Goal: Information Seeking & Learning: Check status

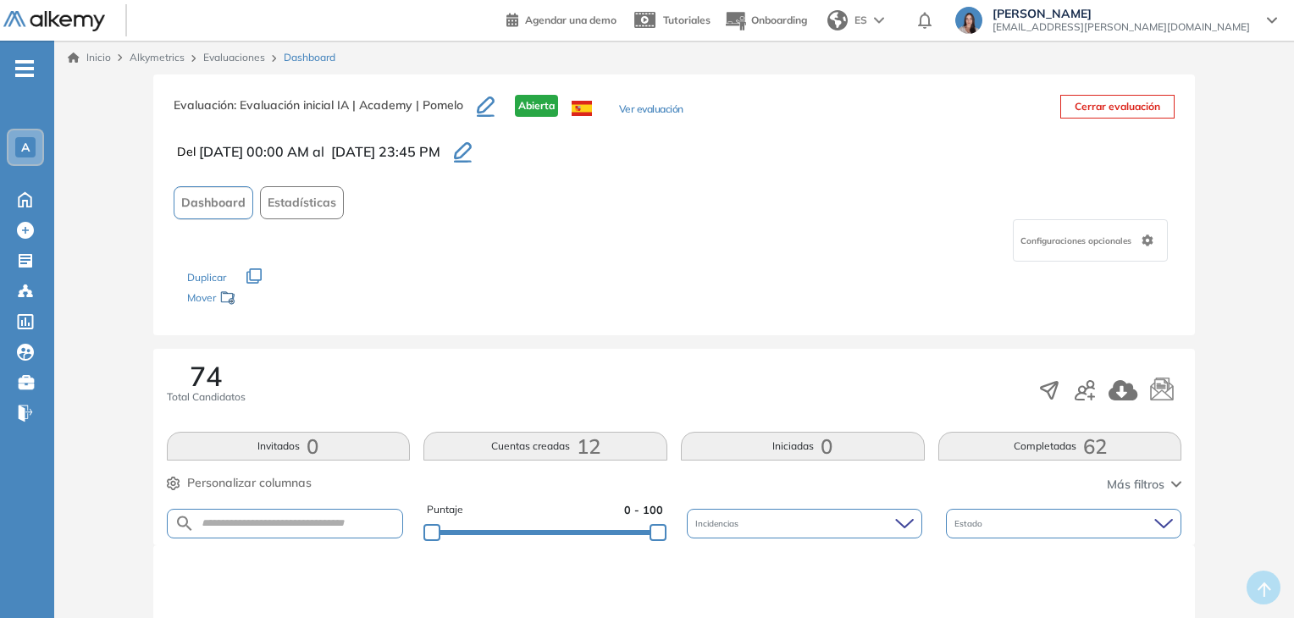
click at [219, 58] on link "Evaluaciones" at bounding box center [234, 57] width 62 height 13
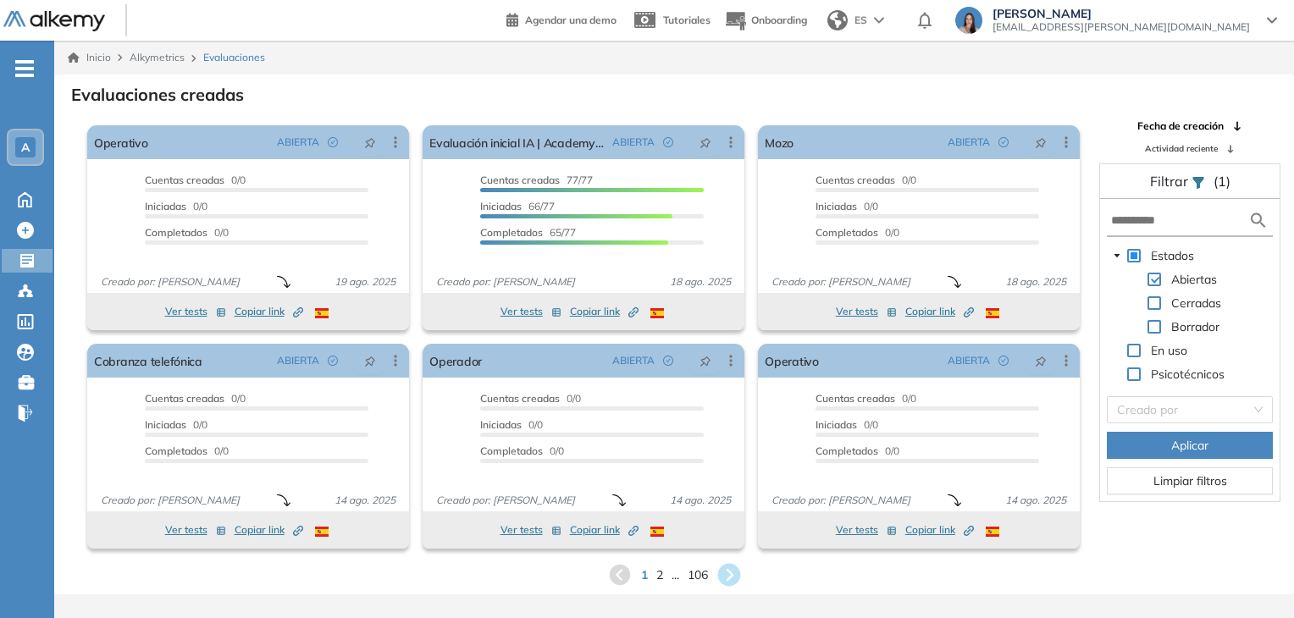
click at [738, 579] on icon at bounding box center [729, 575] width 23 height 23
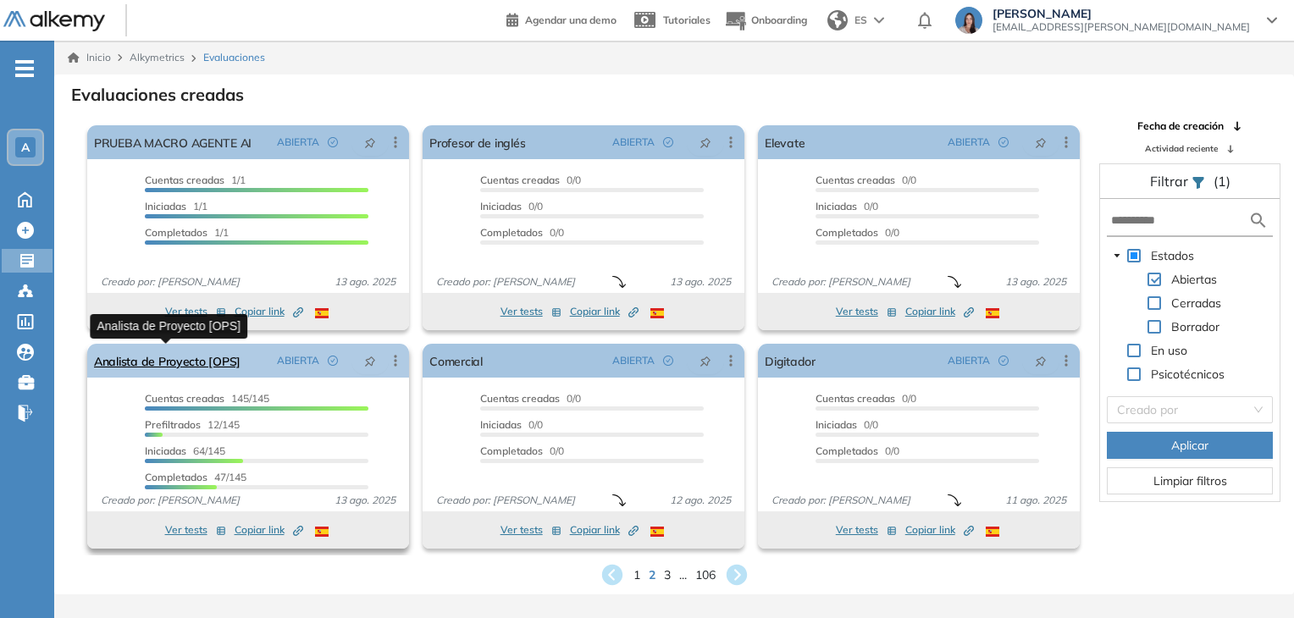
click at [224, 360] on link "Analista de Proyecto [OPS]" at bounding box center [167, 361] width 147 height 34
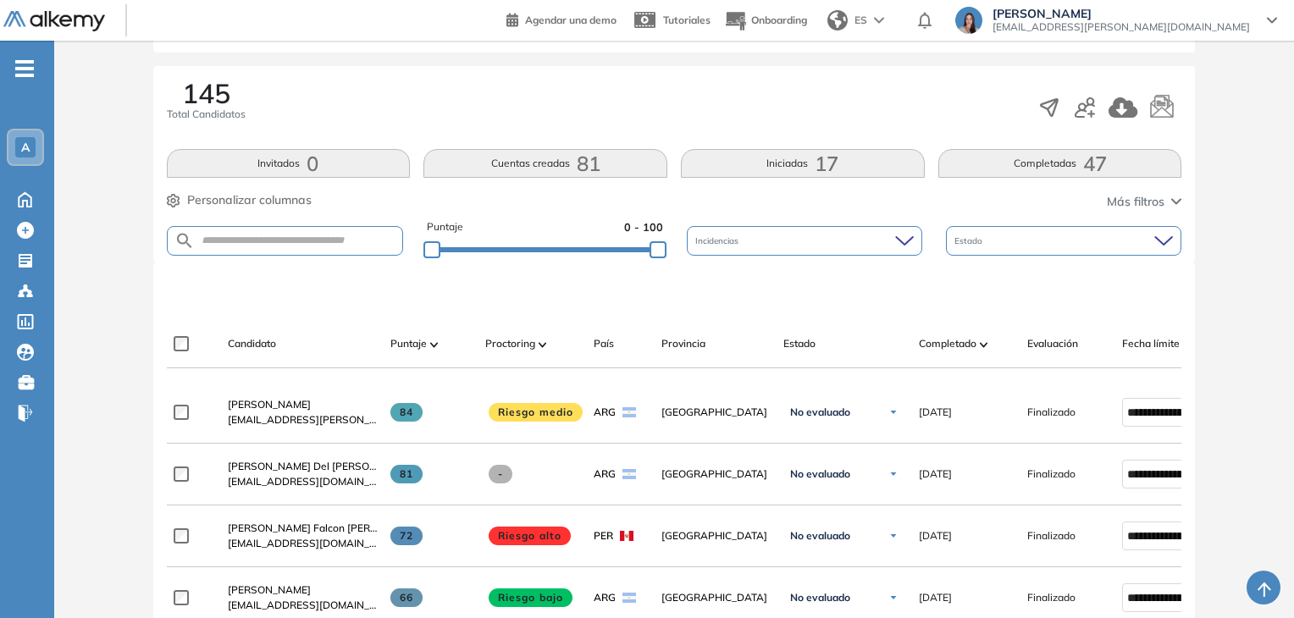
scroll to position [339, 0]
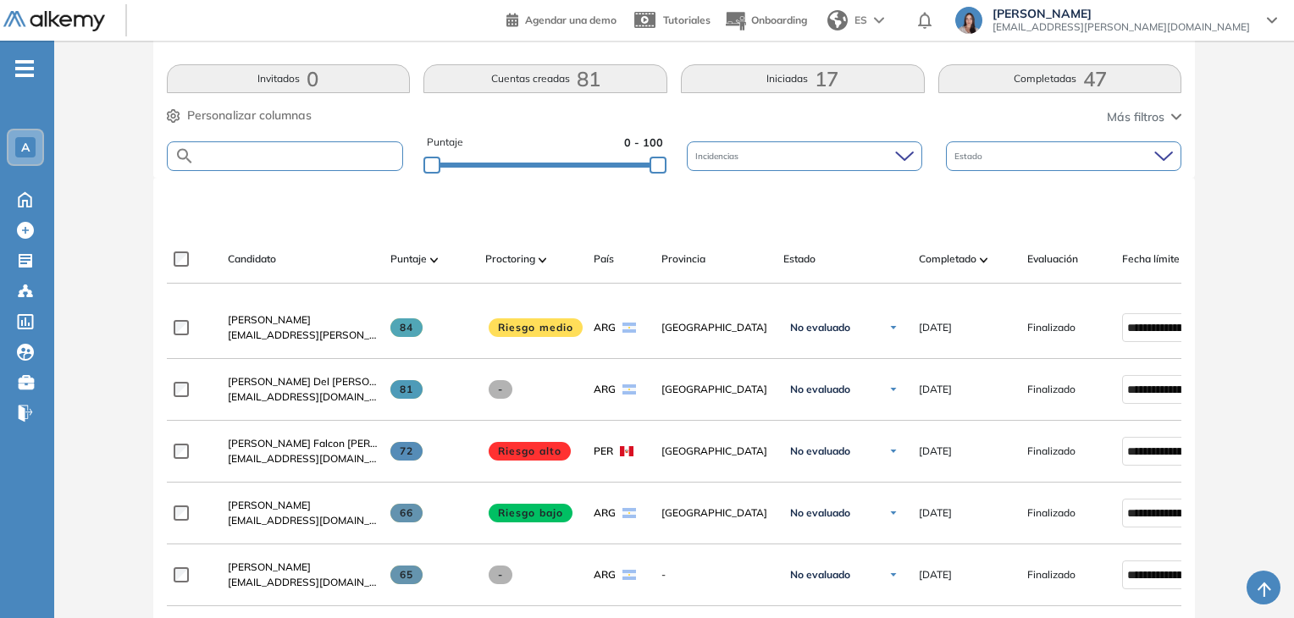
click at [319, 161] on input "text" at bounding box center [299, 156] width 208 height 13
type input "****"
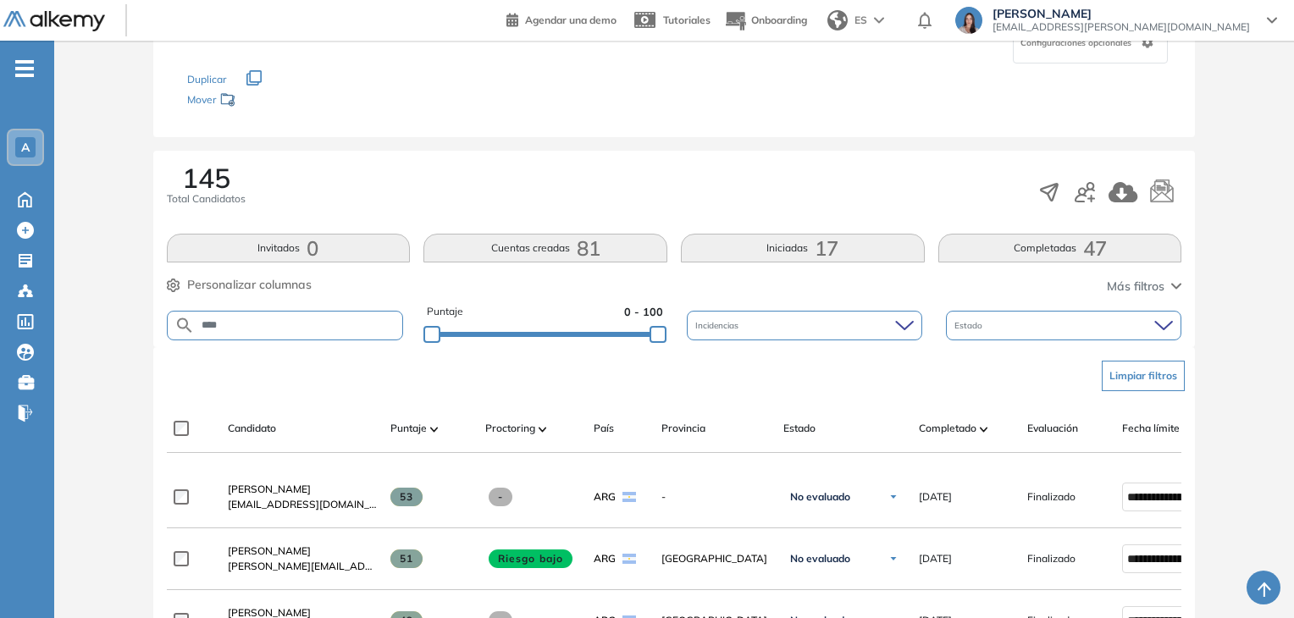
scroll to position [0, 0]
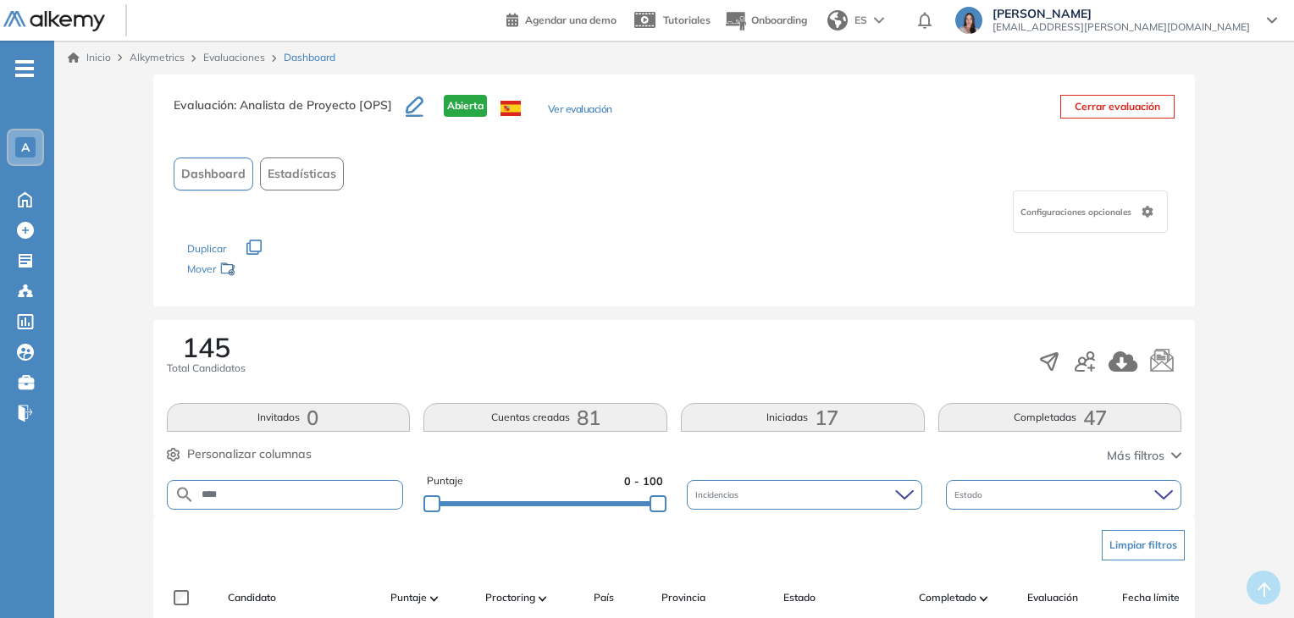
click at [244, 60] on link "Evaluaciones" at bounding box center [234, 57] width 62 height 13
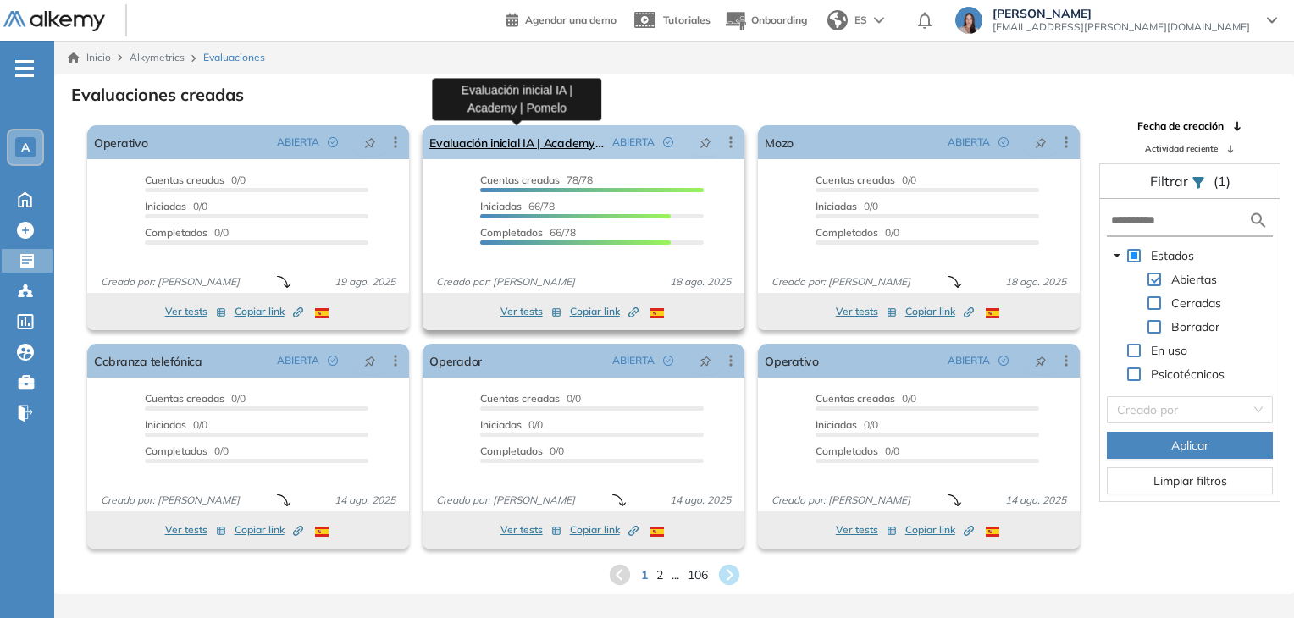
click at [535, 136] on link "Evaluación inicial IA | Academy | Pomelo" at bounding box center [518, 142] width 176 height 34
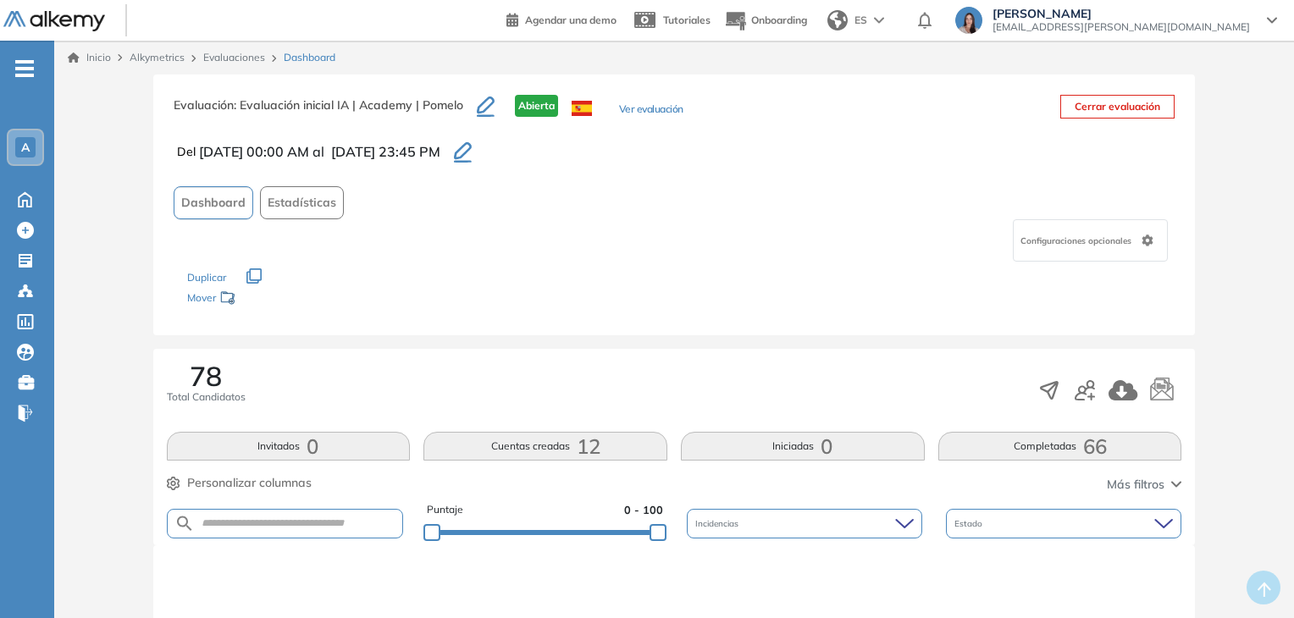
click at [1034, 441] on button "Completadas 66" at bounding box center [1061, 446] width 244 height 29
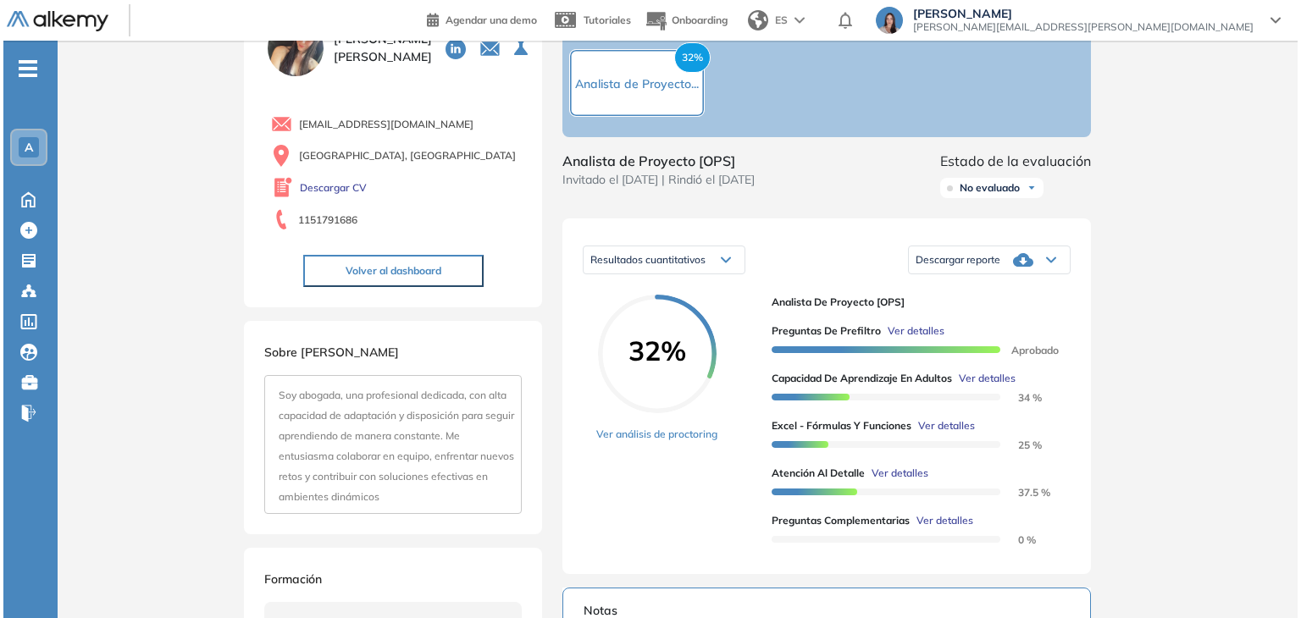
scroll to position [169, 0]
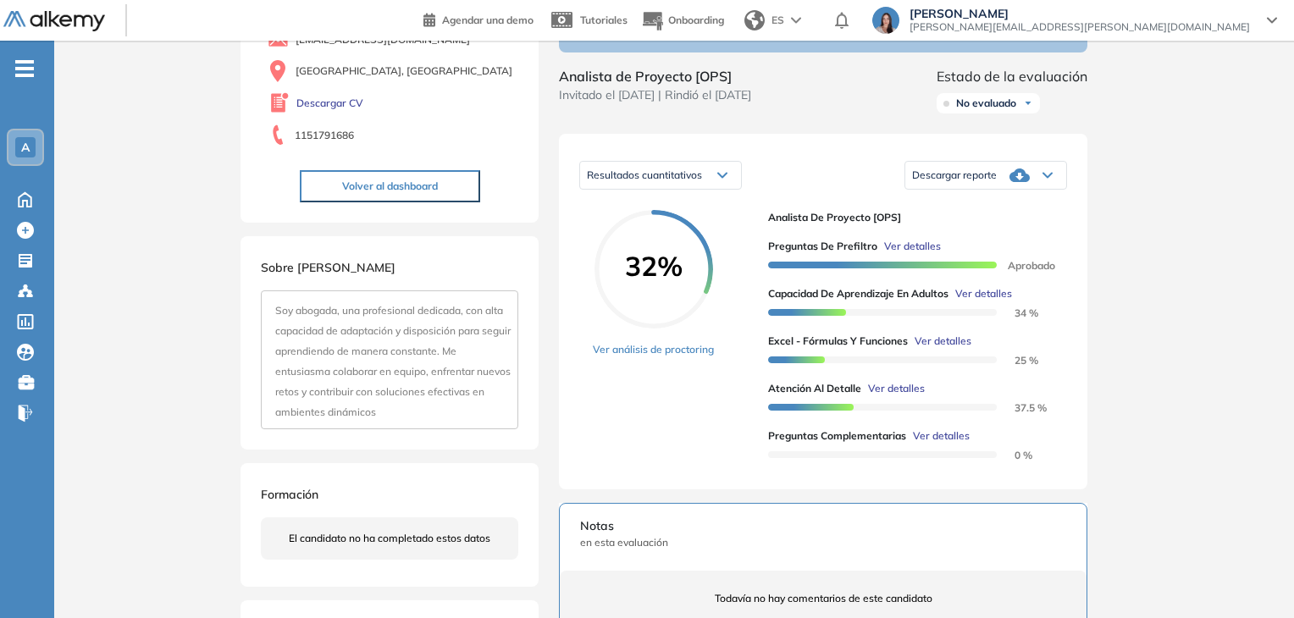
click at [942, 349] on span "Ver detalles" at bounding box center [943, 341] width 57 height 15
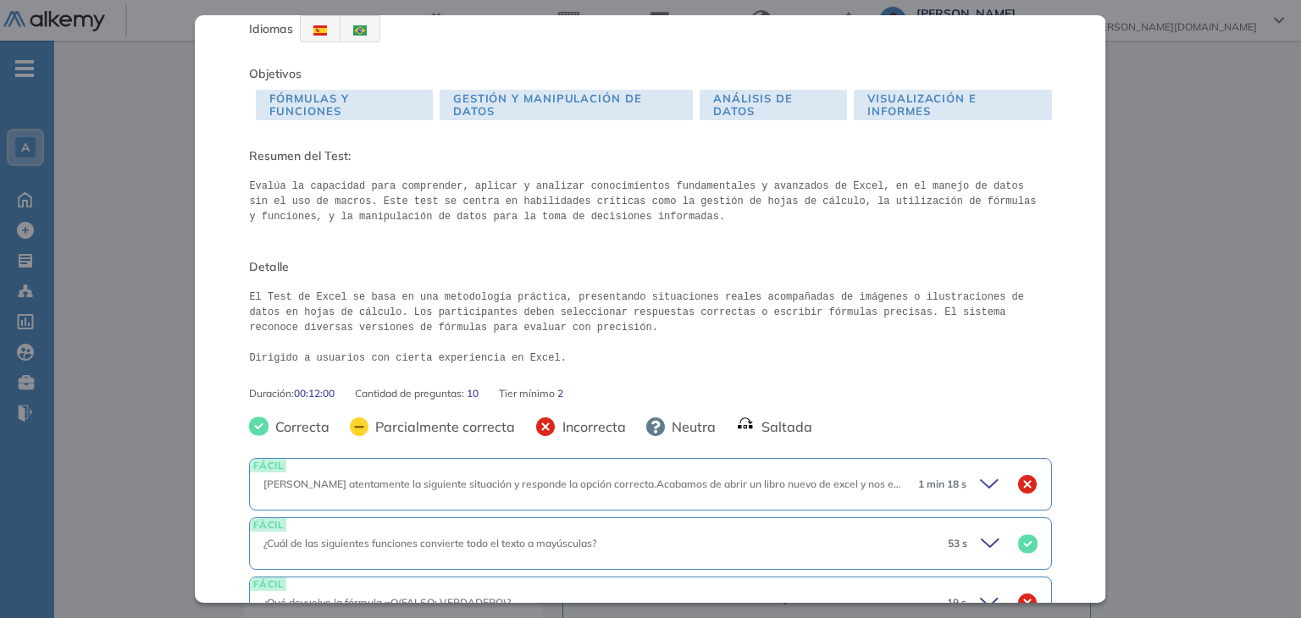
scroll to position [0, 0]
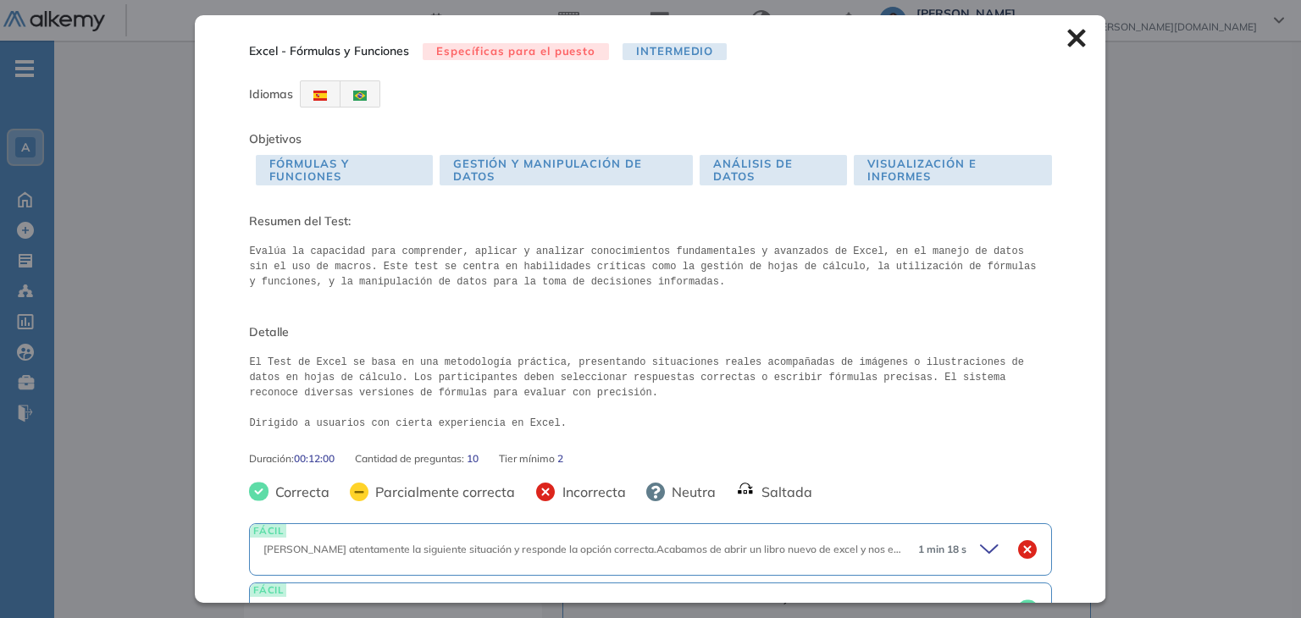
click at [1067, 35] on icon at bounding box center [1076, 39] width 18 height 18
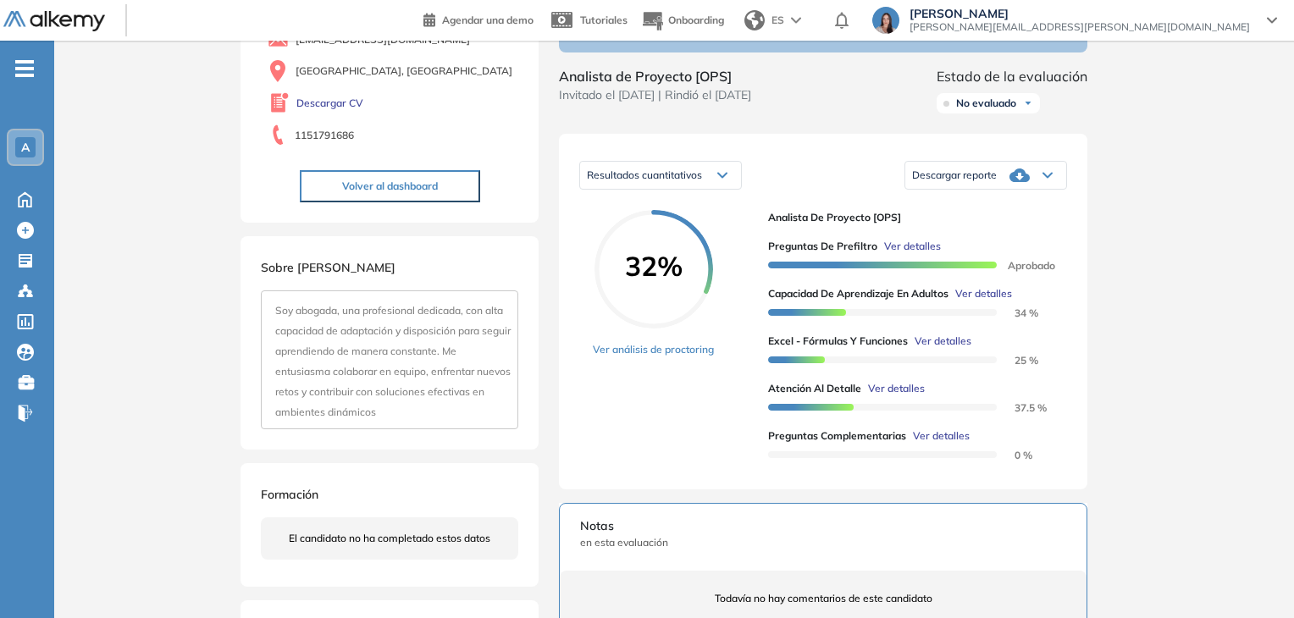
click at [939, 444] on span "Ver detalles" at bounding box center [941, 436] width 57 height 15
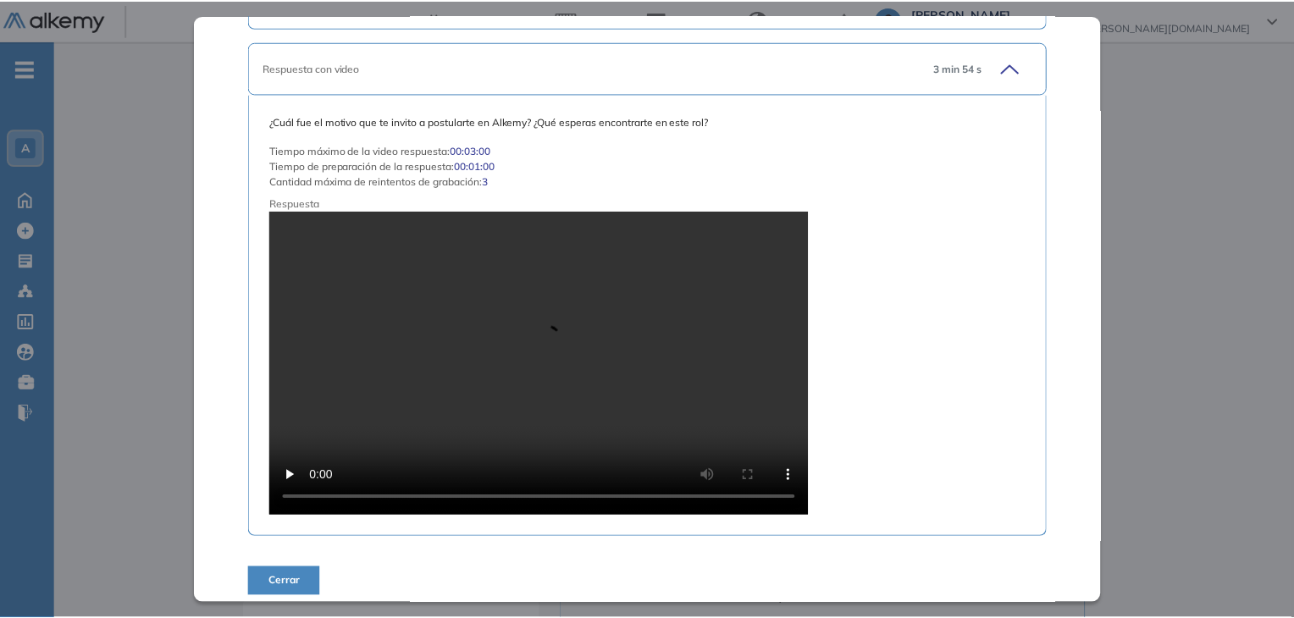
scroll to position [348, 0]
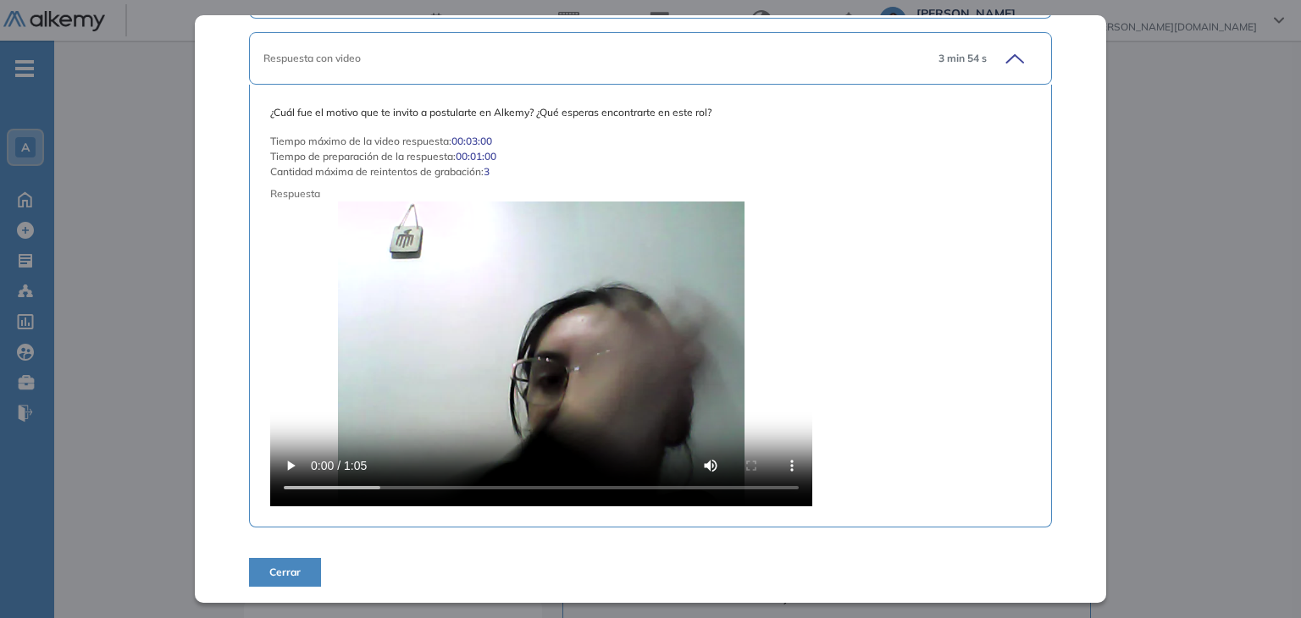
click at [295, 579] on span "Cerrar" at bounding box center [284, 572] width 31 height 15
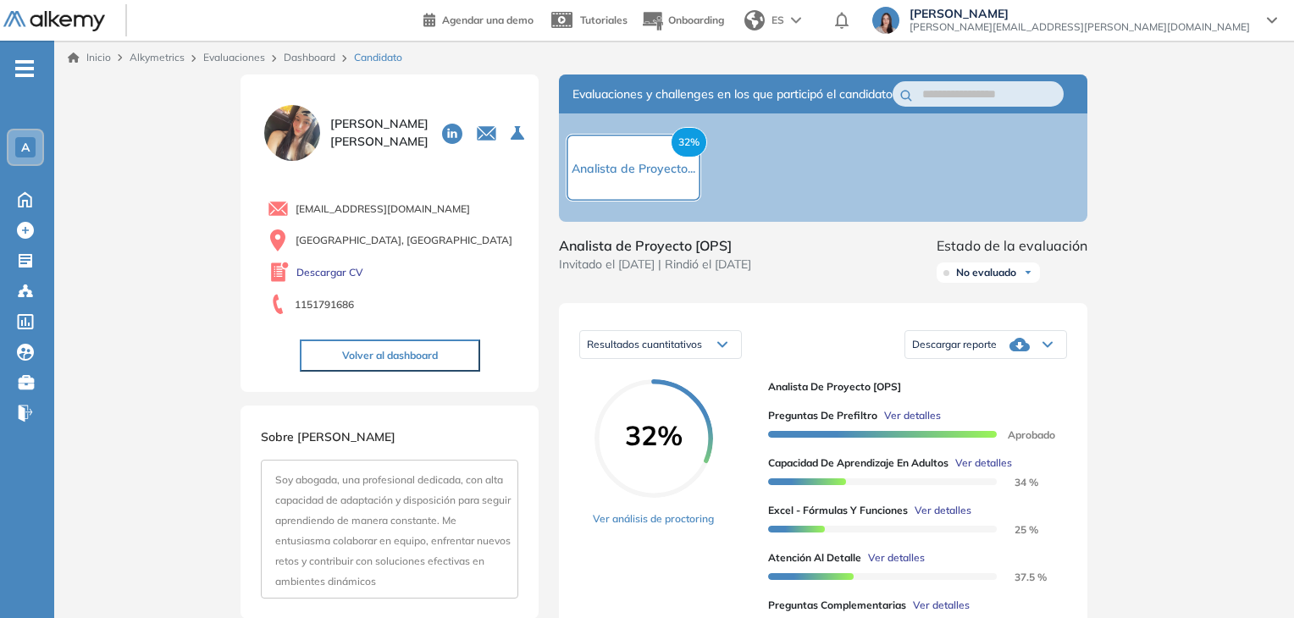
scroll to position [254, 0]
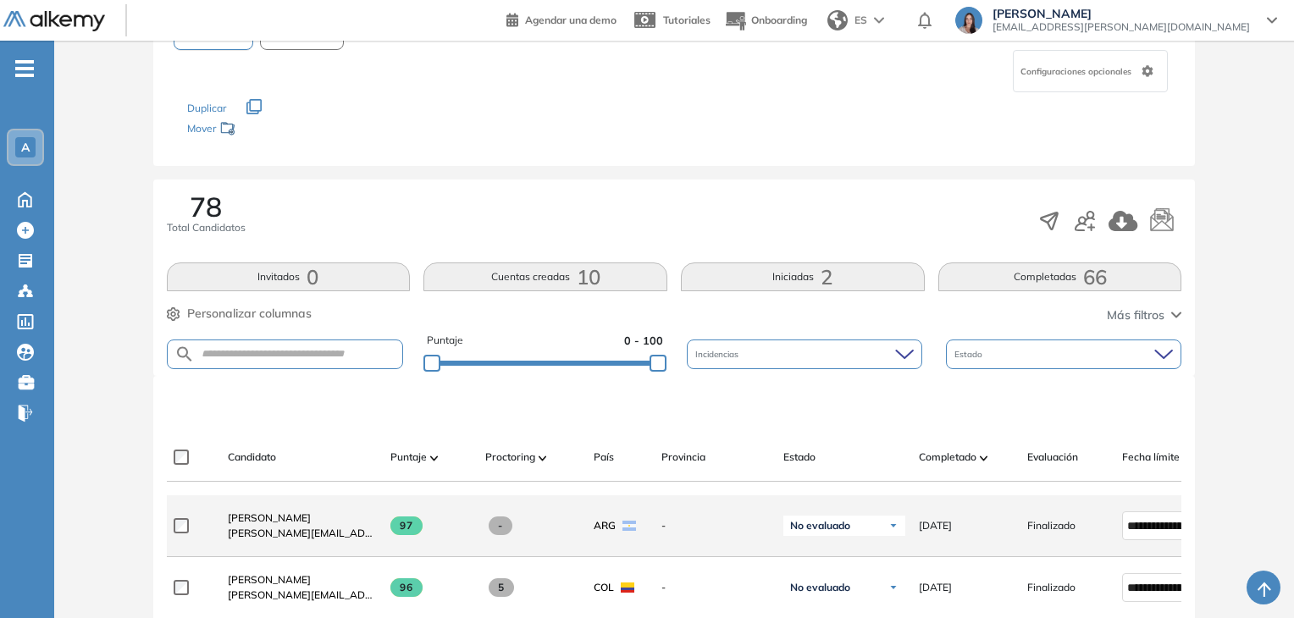
scroll to position [339, 0]
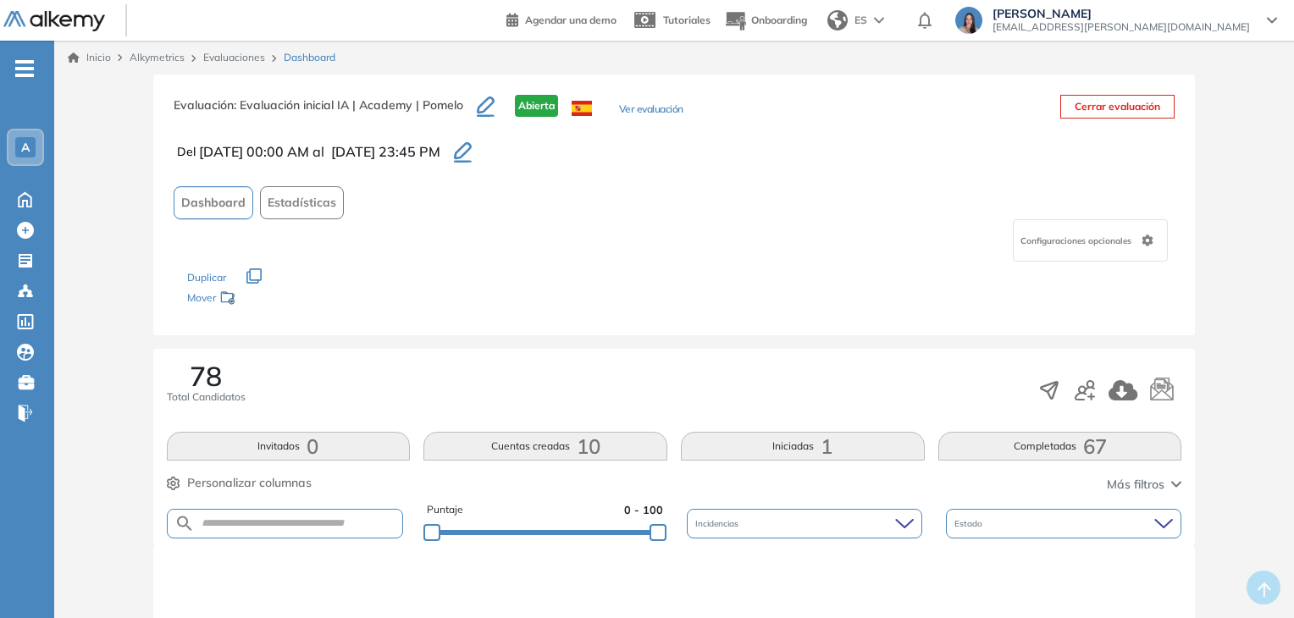
click at [965, 450] on button "Completadas 67" at bounding box center [1061, 446] width 244 height 29
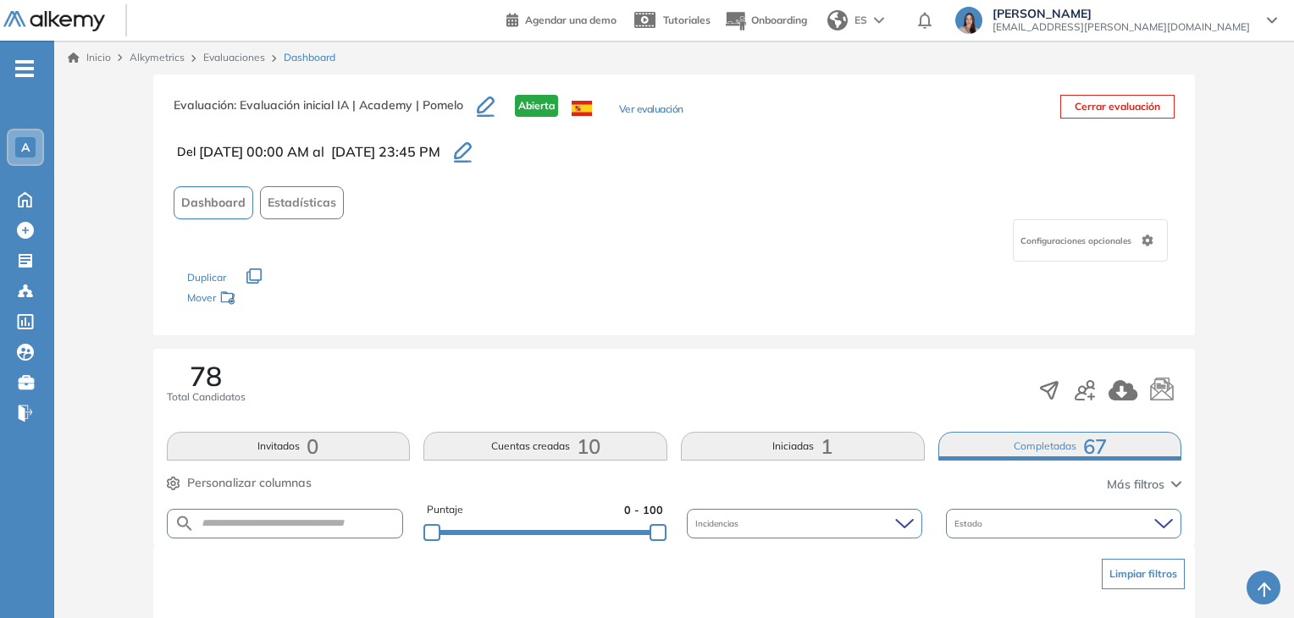
scroll to position [169, 0]
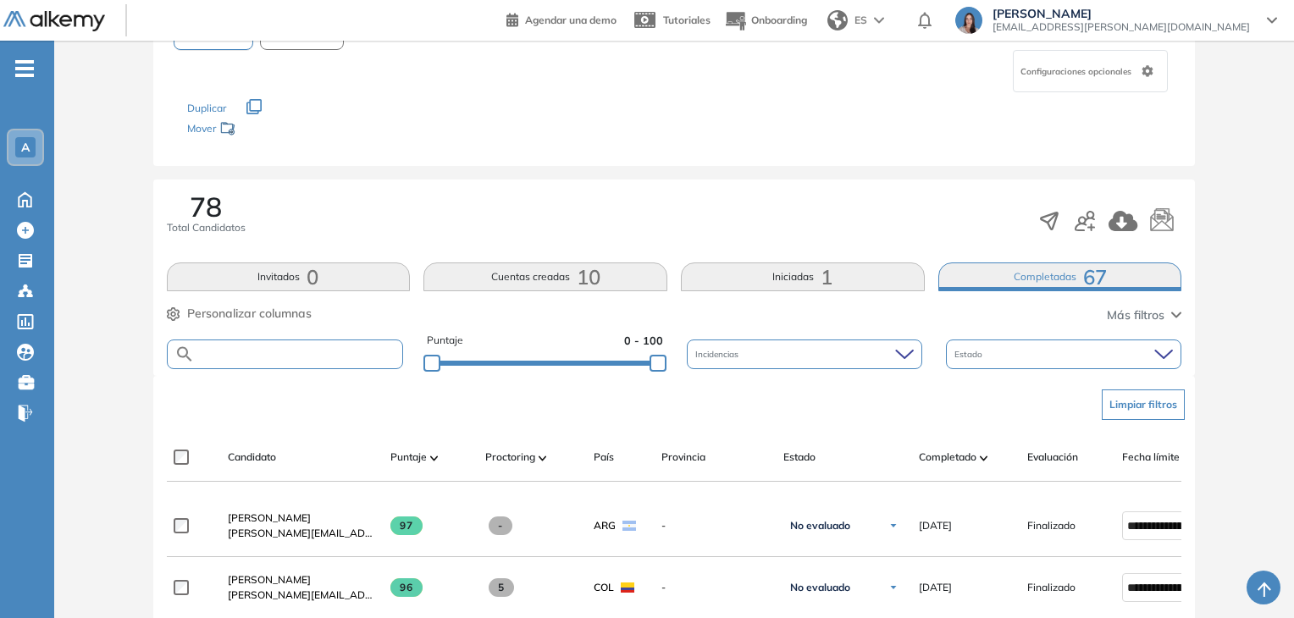
click at [276, 359] on input "text" at bounding box center [299, 354] width 208 height 13
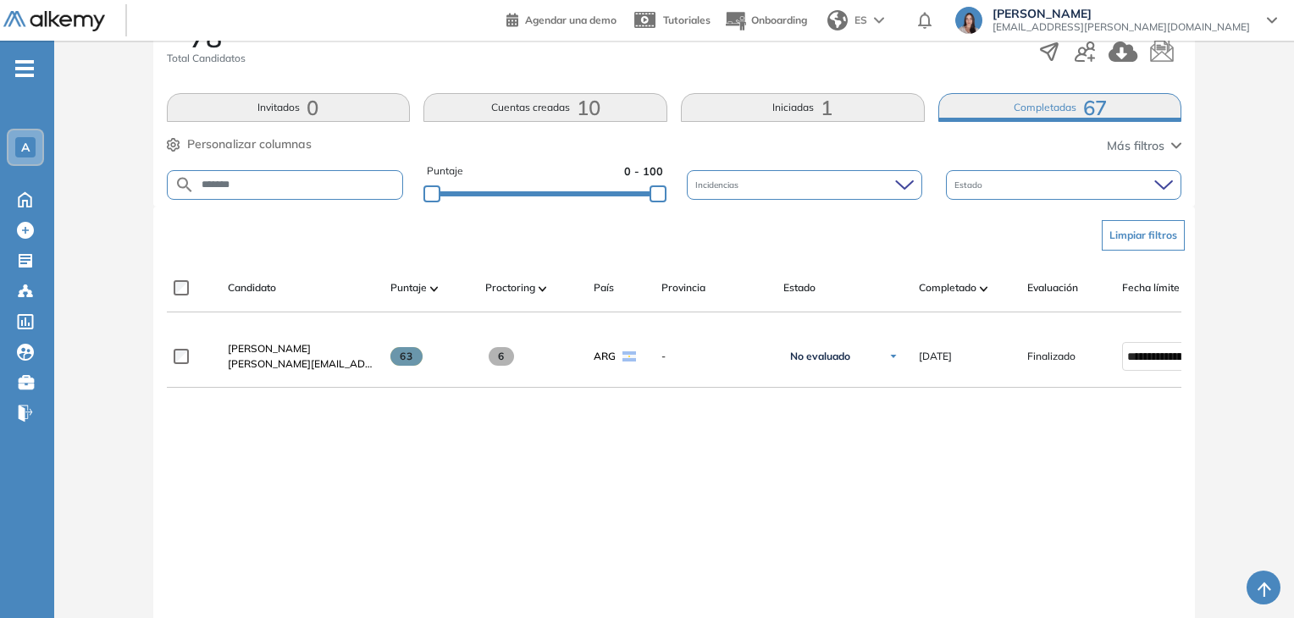
scroll to position [254, 0]
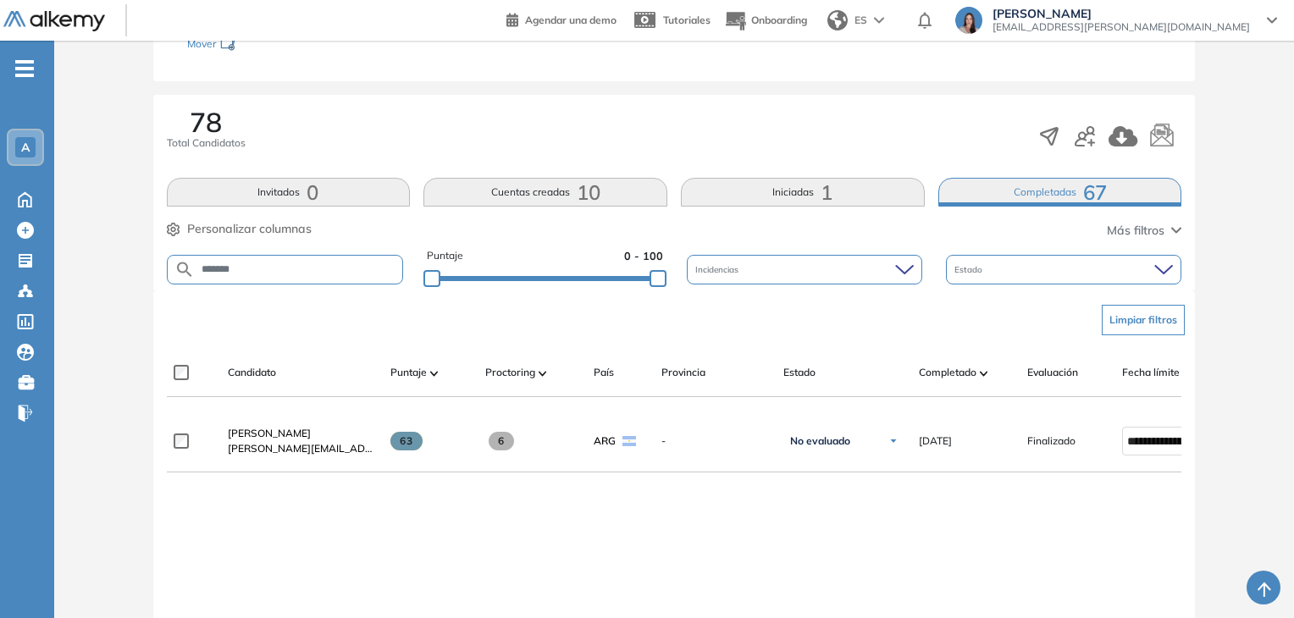
click at [325, 267] on input "*******" at bounding box center [299, 269] width 208 height 13
type input "*****"
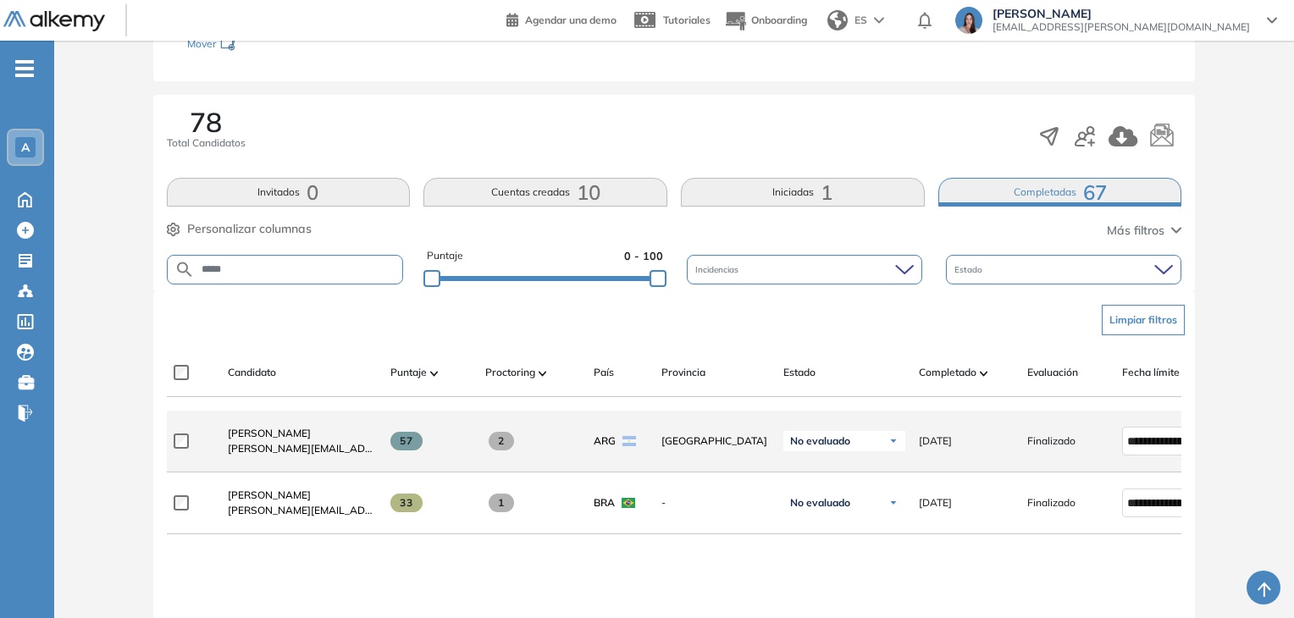
scroll to position [339, 0]
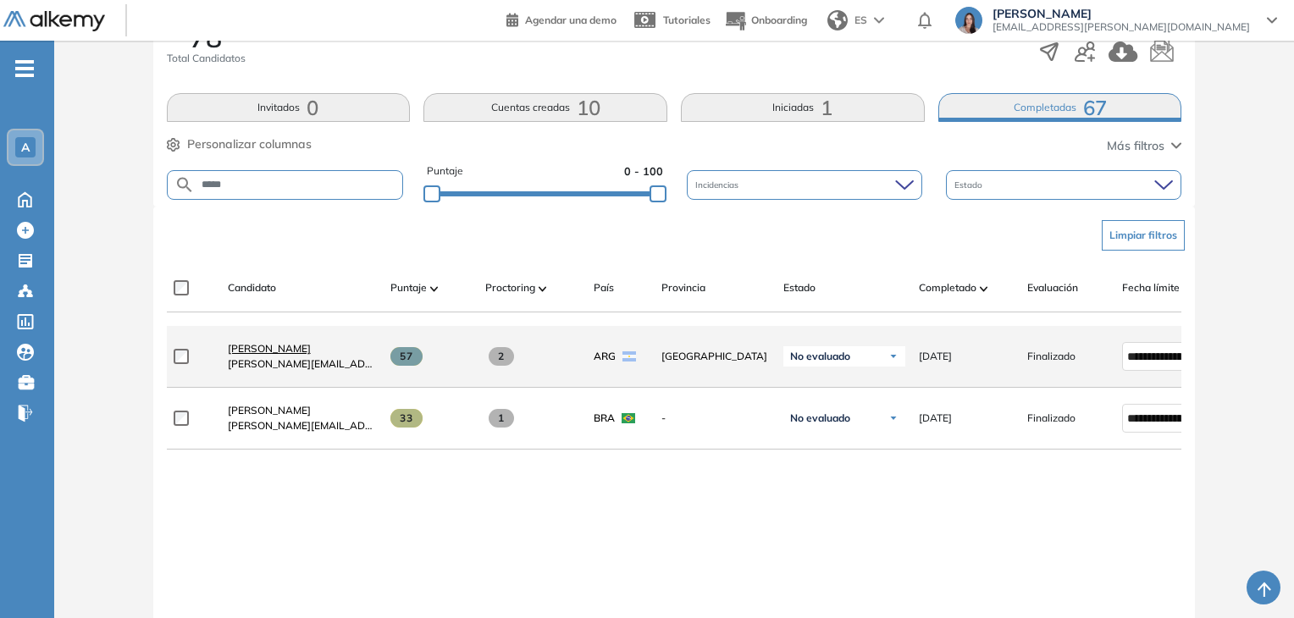
click at [271, 355] on span "Valentina Rodríguez" at bounding box center [269, 348] width 83 height 13
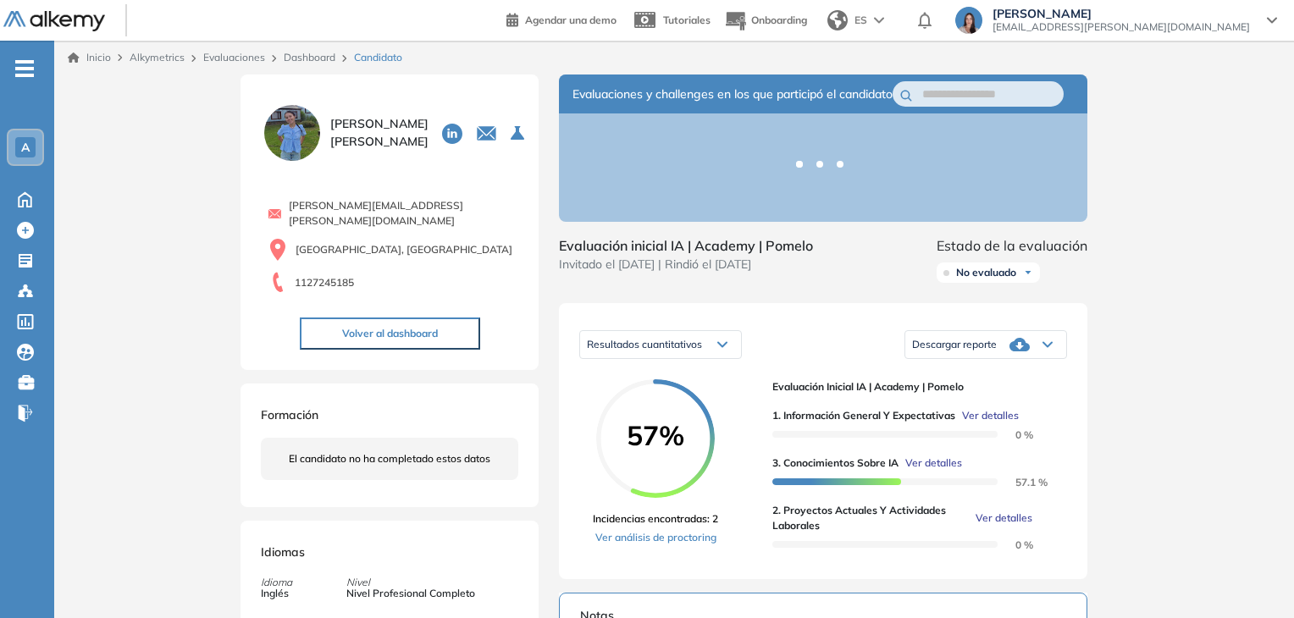
scroll to position [254, 0]
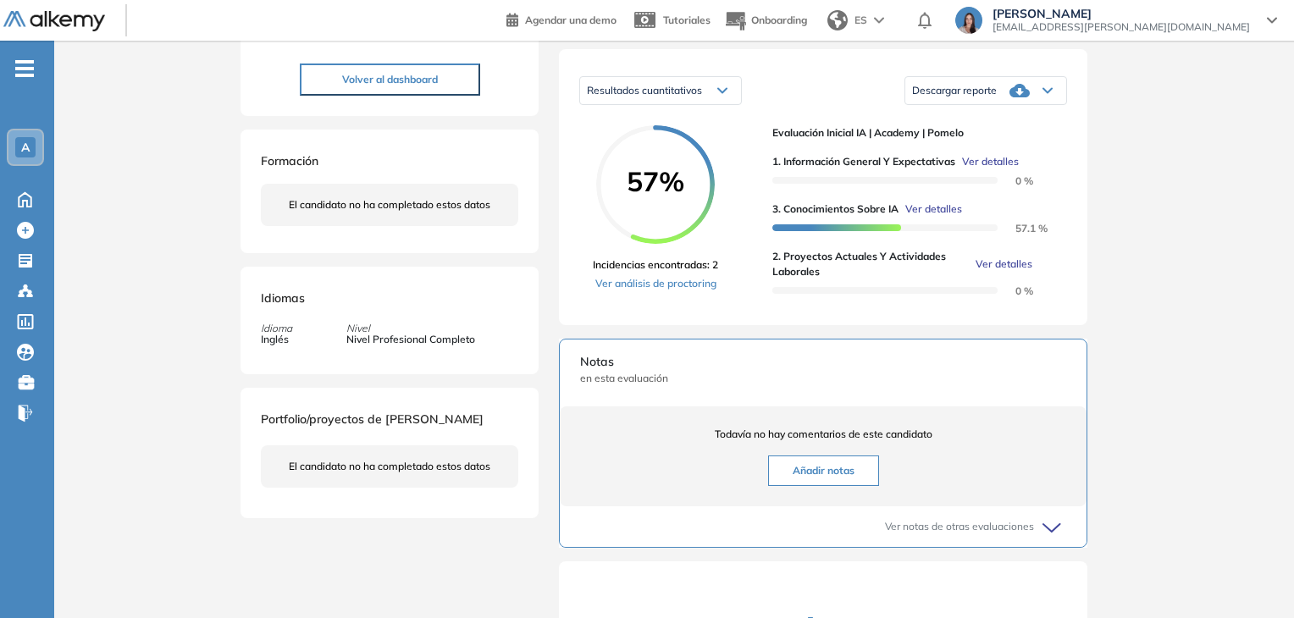
click at [995, 272] on span "Ver detalles" at bounding box center [1004, 264] width 57 height 15
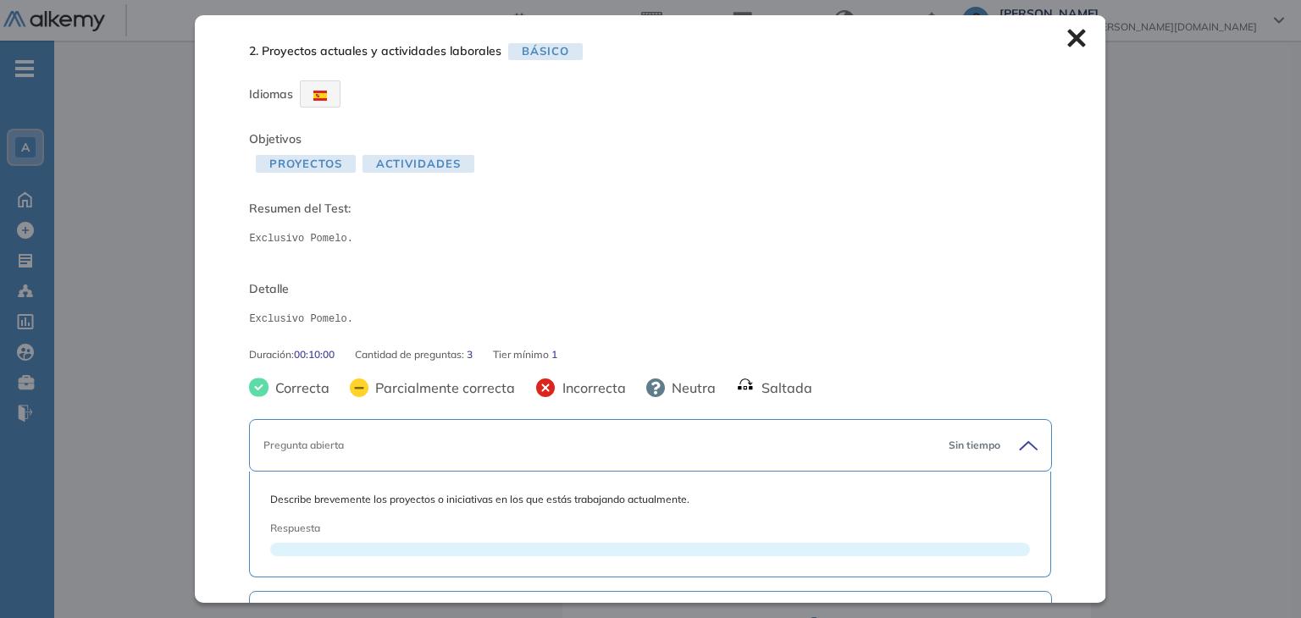
click at [1067, 30] on icon at bounding box center [1076, 38] width 19 height 19
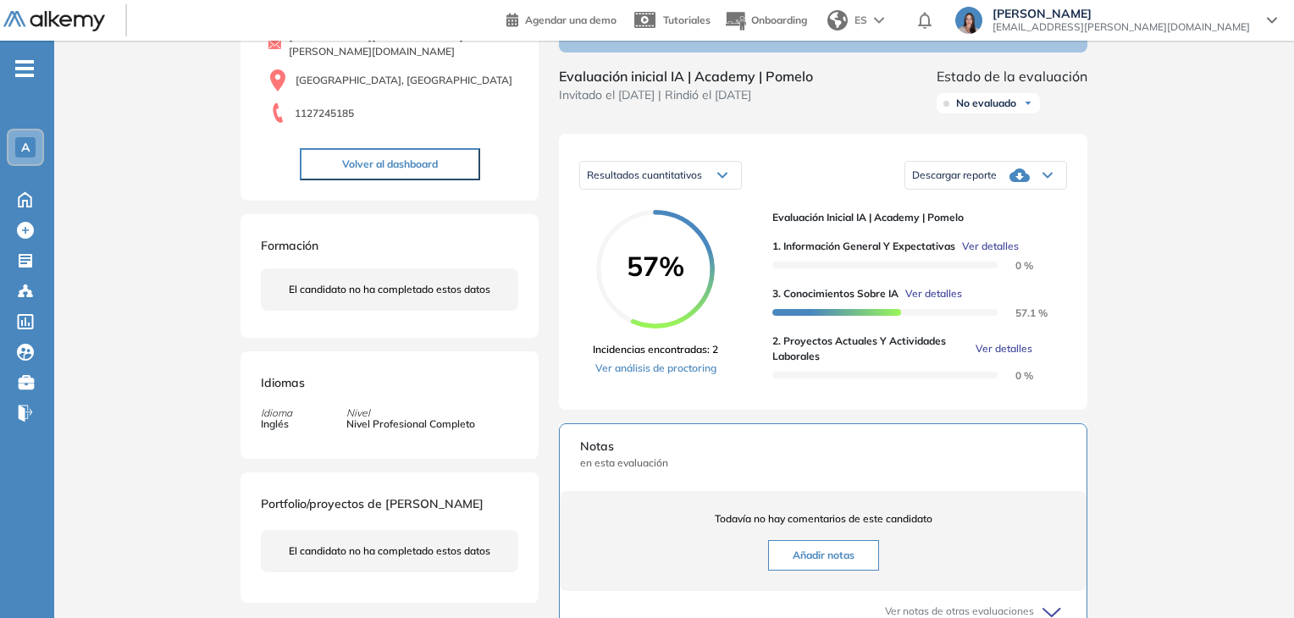
scroll to position [0, 0]
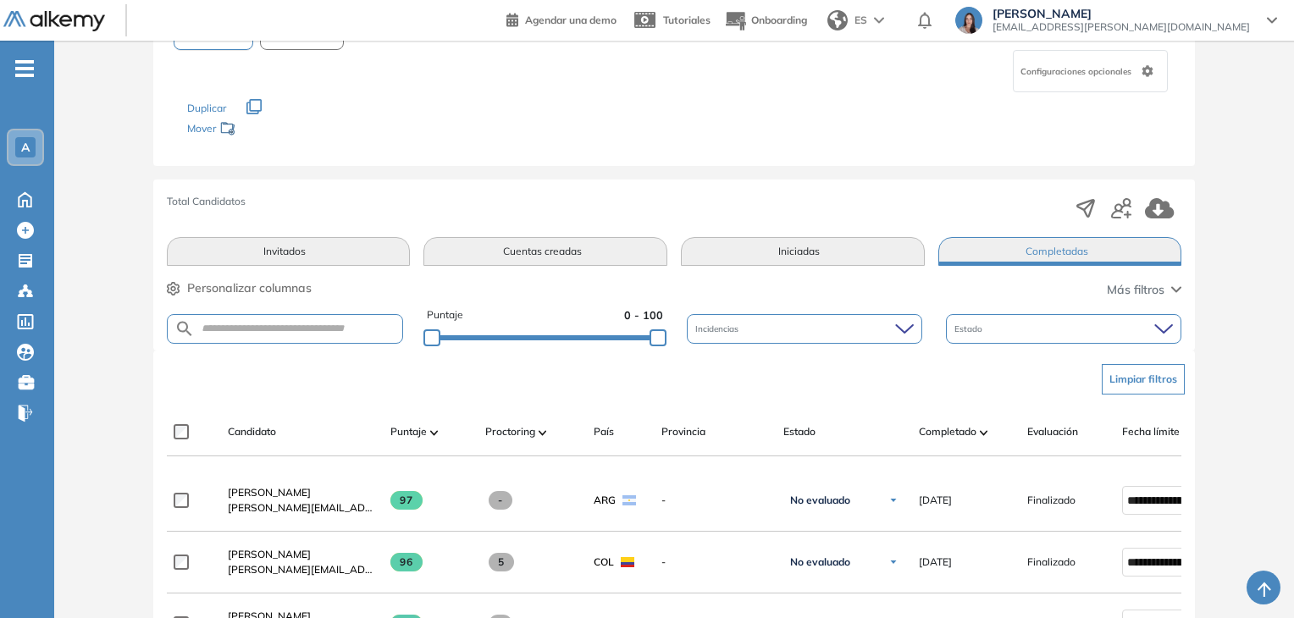
scroll to position [85, 0]
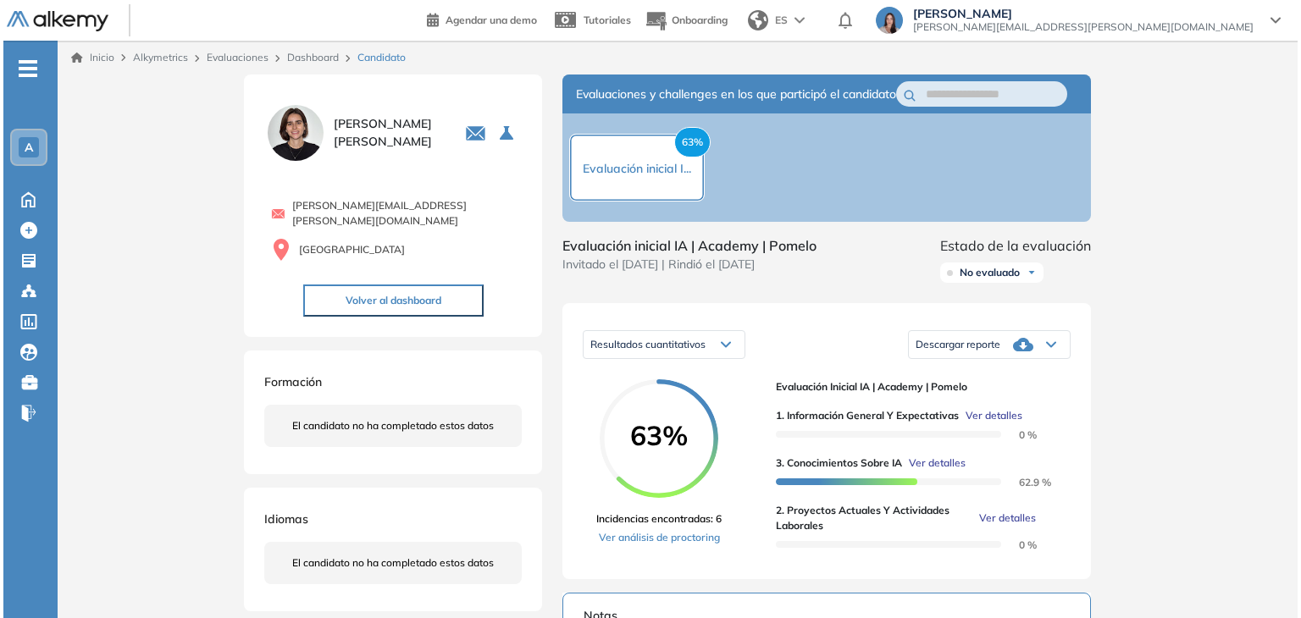
scroll to position [169, 0]
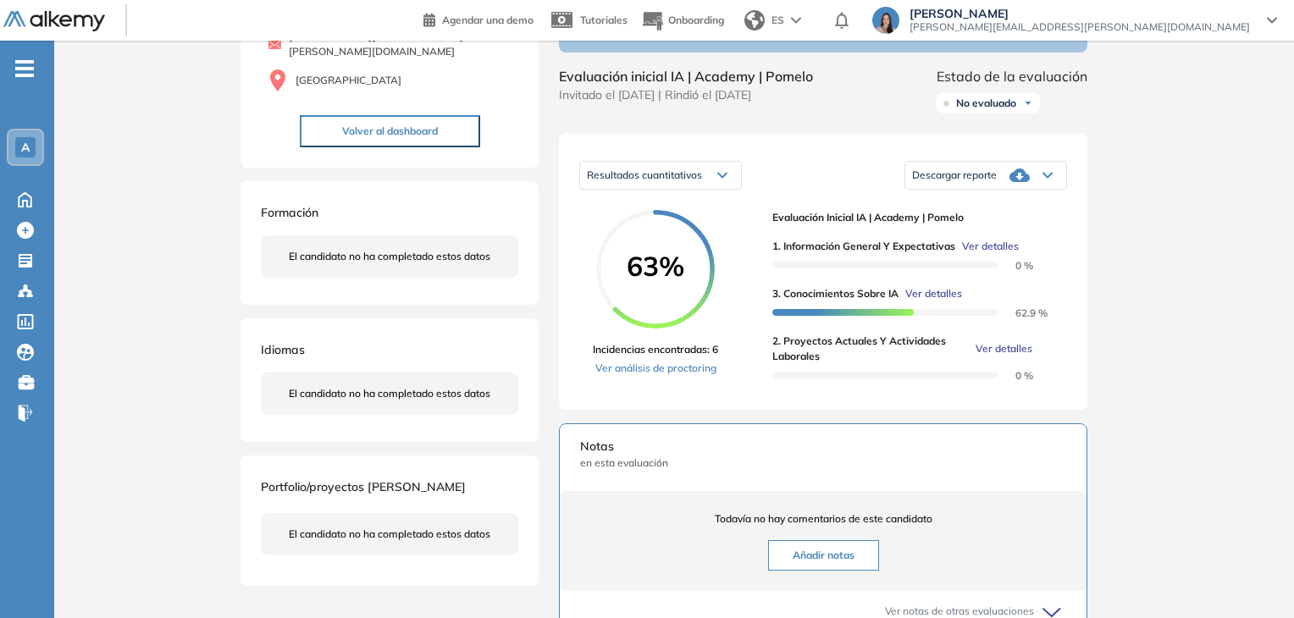
click at [989, 254] on span "Ver detalles" at bounding box center [990, 246] width 57 height 15
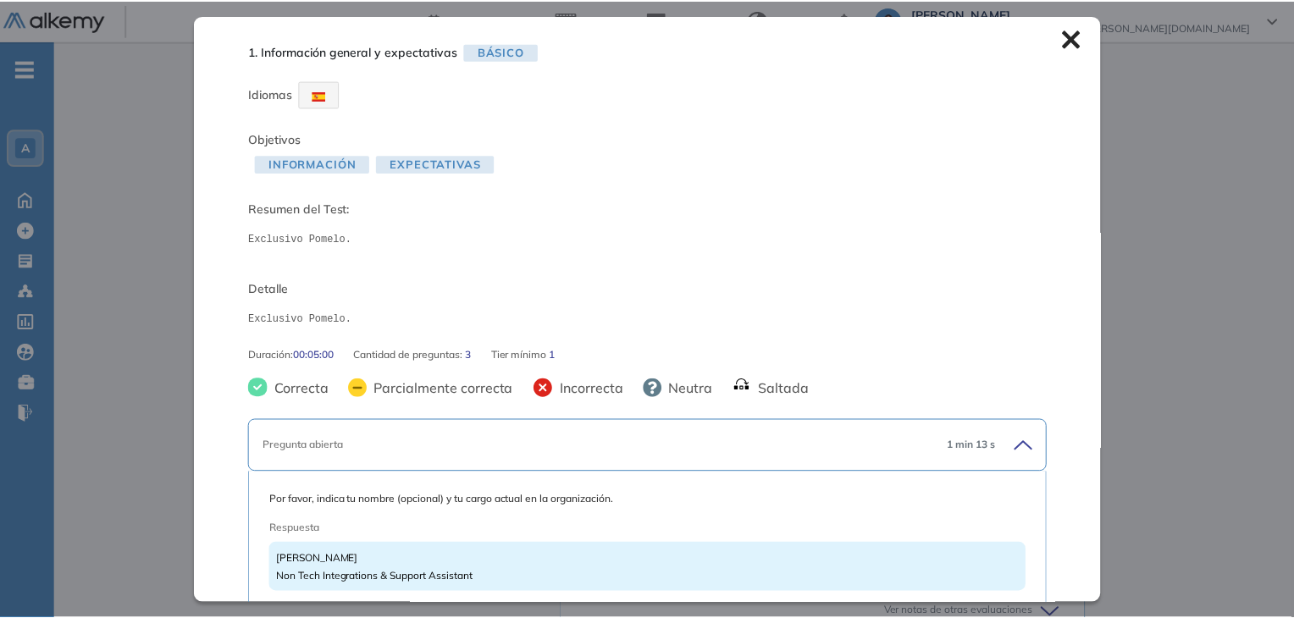
scroll to position [335, 0]
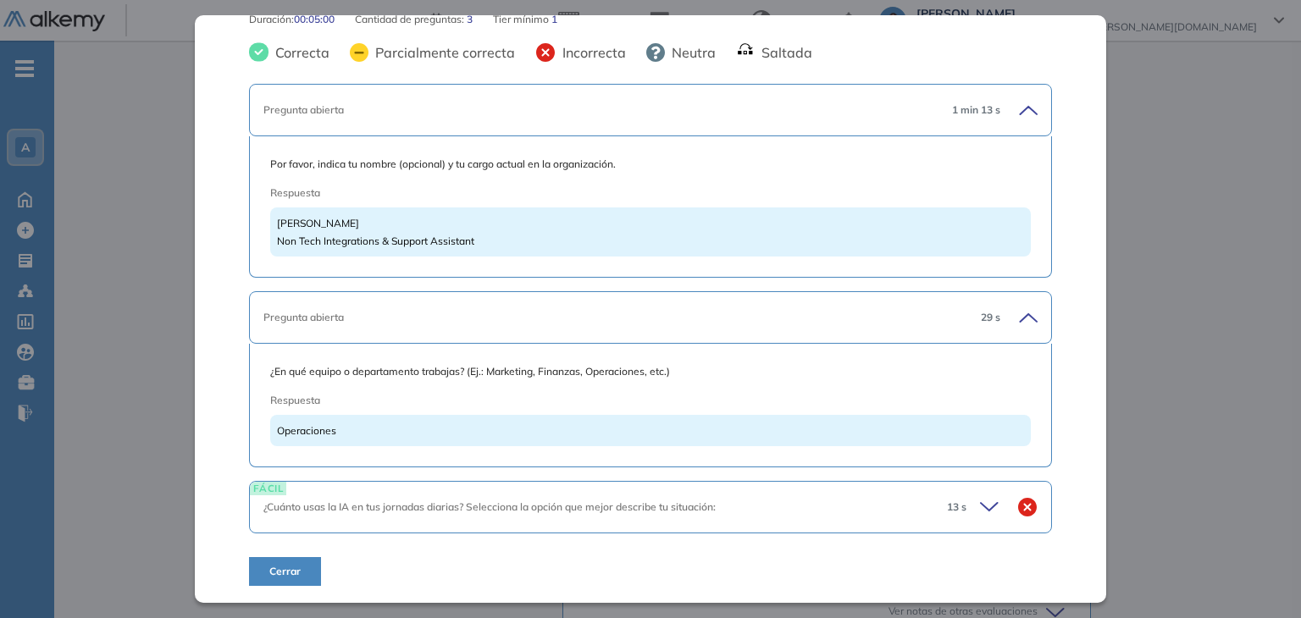
click at [1179, 180] on div "Inicio Alkymetrics Evaluaciones Dashboard Candidato 1. Información general y ex…" at bounding box center [677, 379] width 1247 height 1017
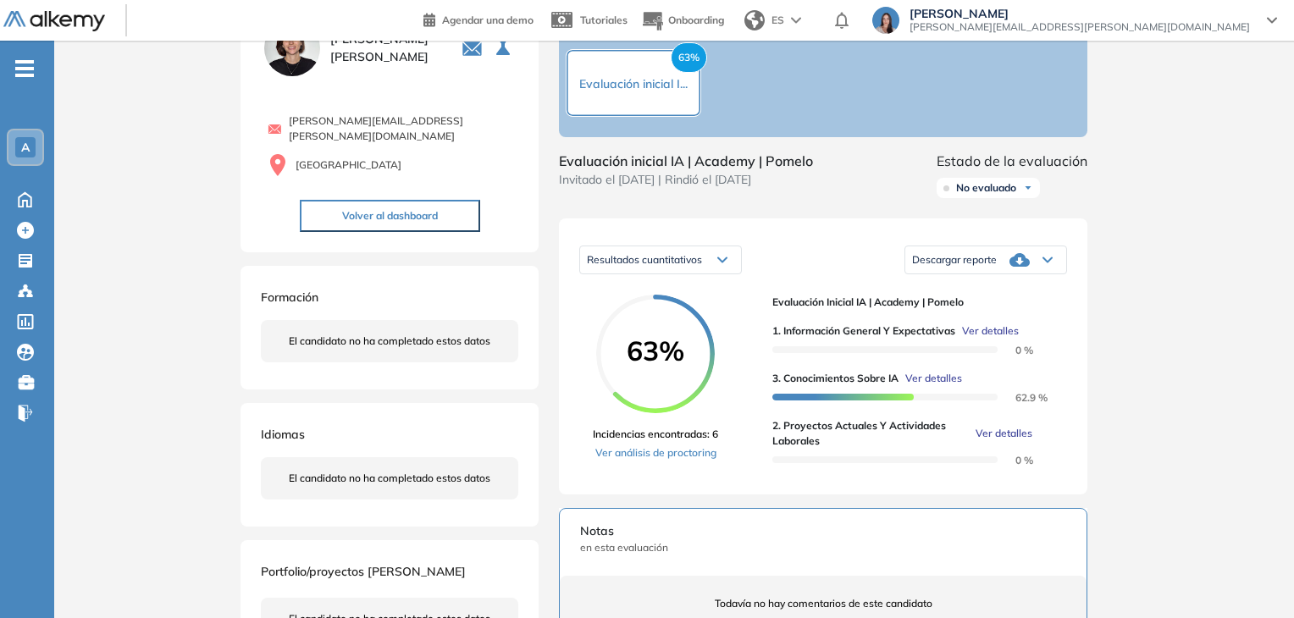
scroll to position [0, 0]
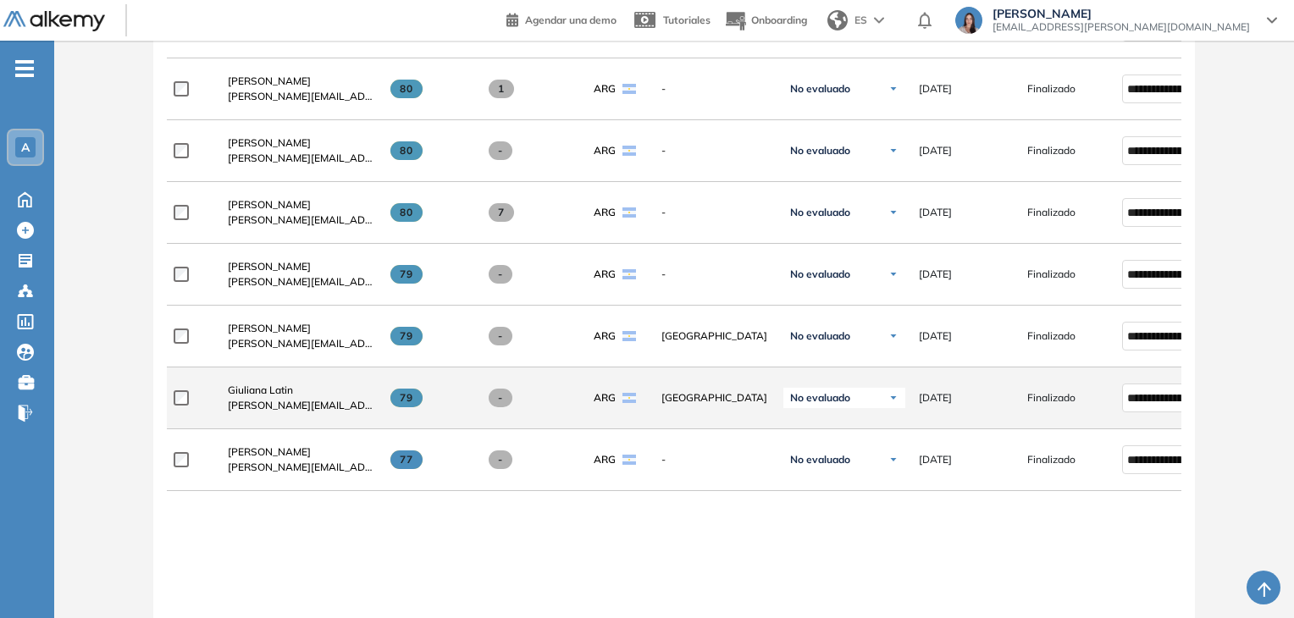
scroll to position [1271, 0]
